Goal: Navigation & Orientation: Understand site structure

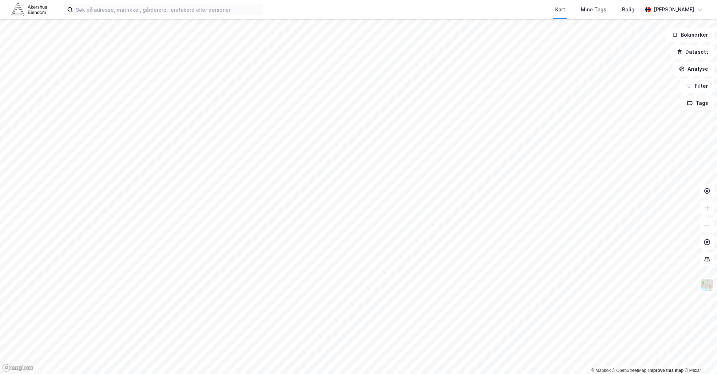
click at [27, 16] on img at bounding box center [29, 9] width 36 height 12
click at [312, 84] on button "Lukk" at bounding box center [310, 86] width 19 height 11
click at [704, 285] on img at bounding box center [708, 285] width 14 height 14
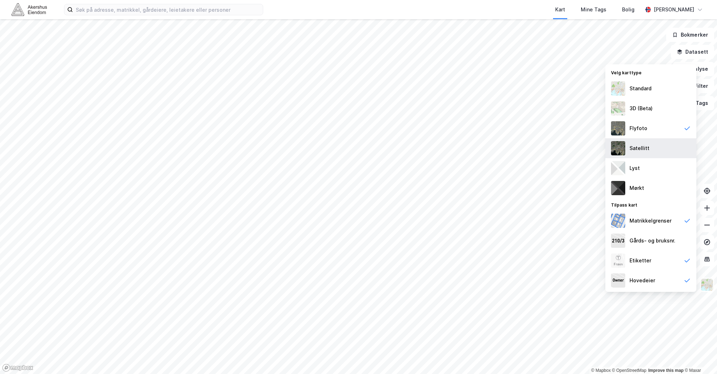
click at [671, 150] on div "Satellitt" at bounding box center [651, 148] width 91 height 20
click at [659, 133] on div "Flyfoto" at bounding box center [651, 128] width 91 height 20
click at [666, 154] on div "Satellitt" at bounding box center [651, 148] width 91 height 20
